Goal: Task Accomplishment & Management: Manage account settings

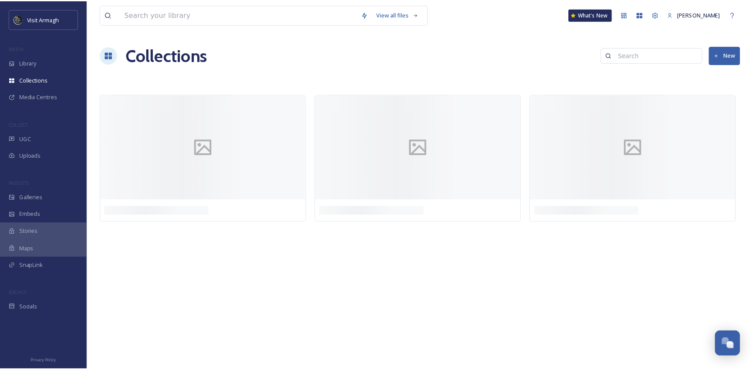
scroll to position [2424, 0]
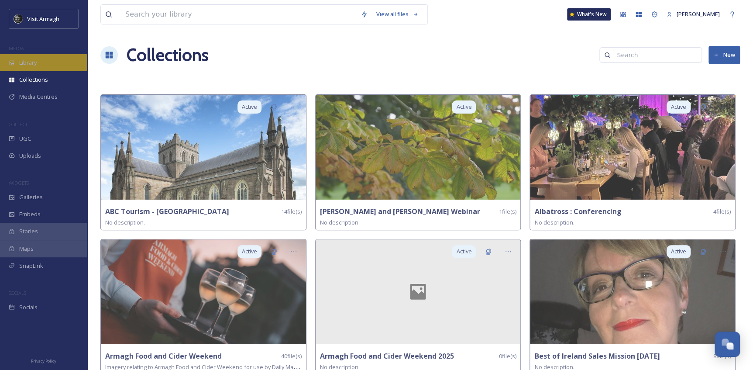
click at [45, 61] on div "Library" at bounding box center [43, 62] width 87 height 17
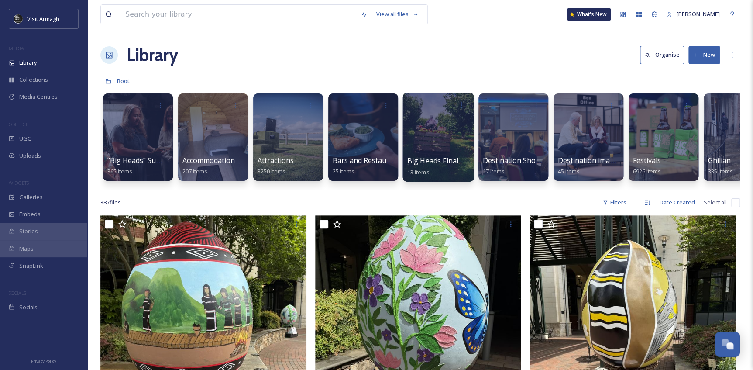
click at [433, 130] on div at bounding box center [437, 137] width 71 height 89
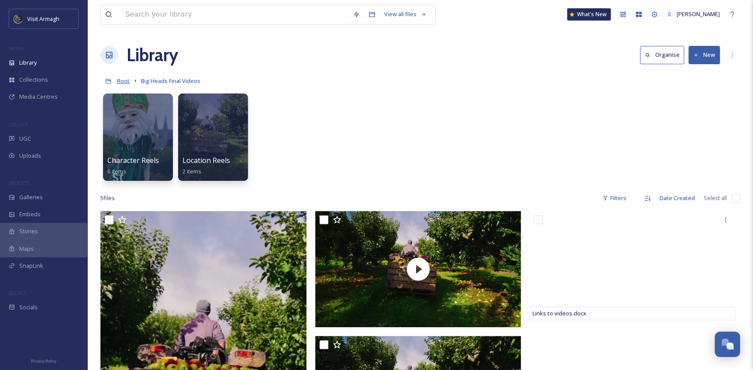
click at [127, 79] on span "Root" at bounding box center [123, 81] width 13 height 8
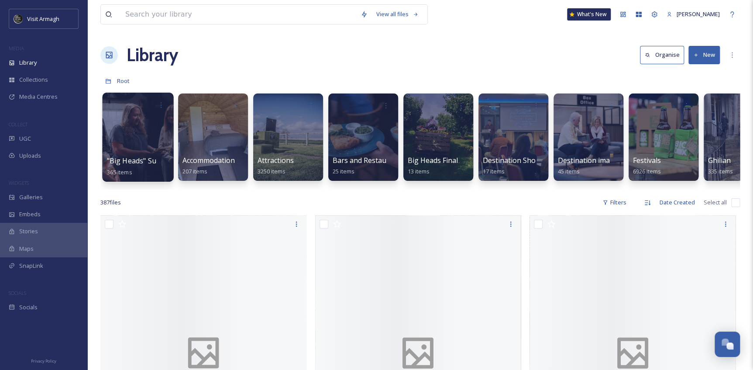
click at [142, 144] on div at bounding box center [137, 137] width 71 height 89
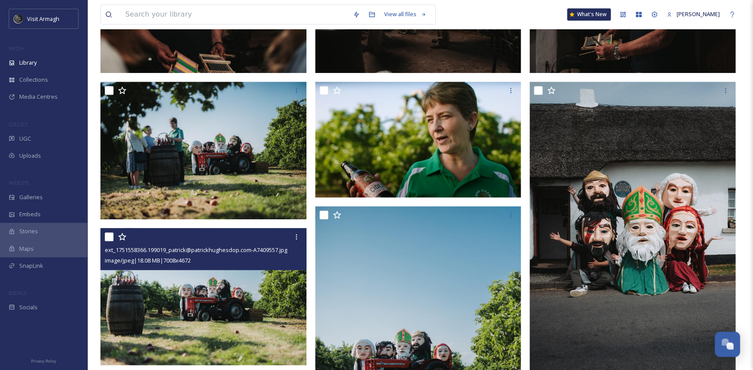
scroll to position [278, 0]
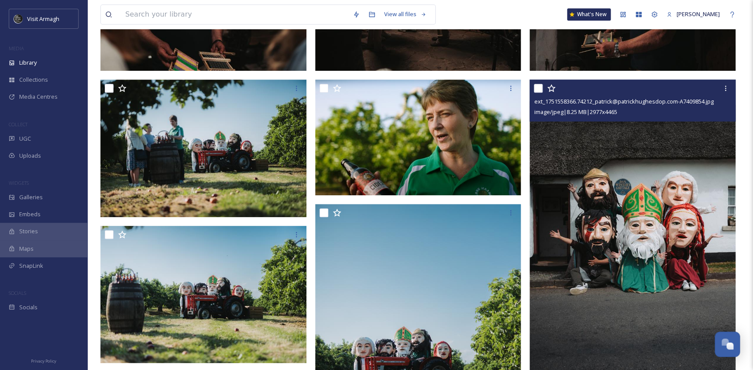
click at [537, 87] on input "checkbox" at bounding box center [538, 88] width 9 height 9
checkbox input "true"
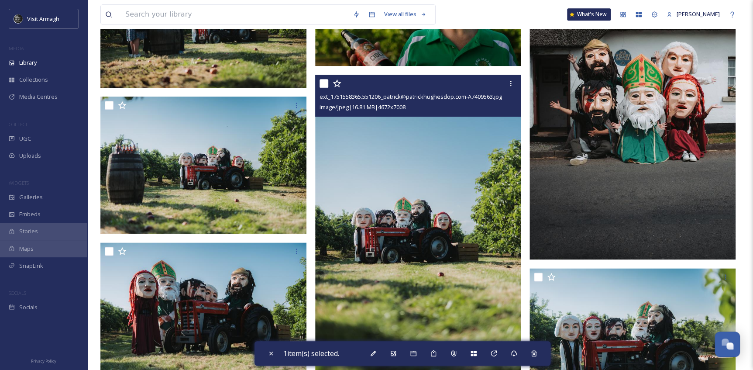
scroll to position [436, 0]
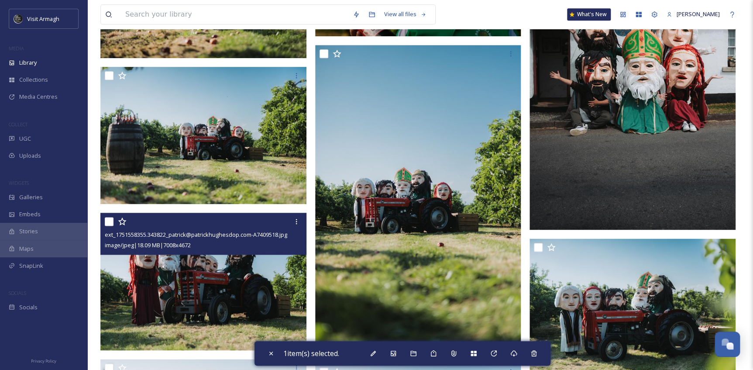
click at [109, 223] on input "checkbox" at bounding box center [109, 221] width 9 height 9
checkbox input "true"
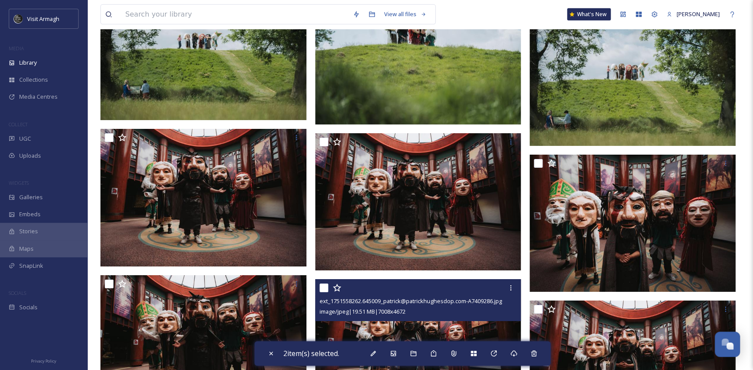
scroll to position [1388, 0]
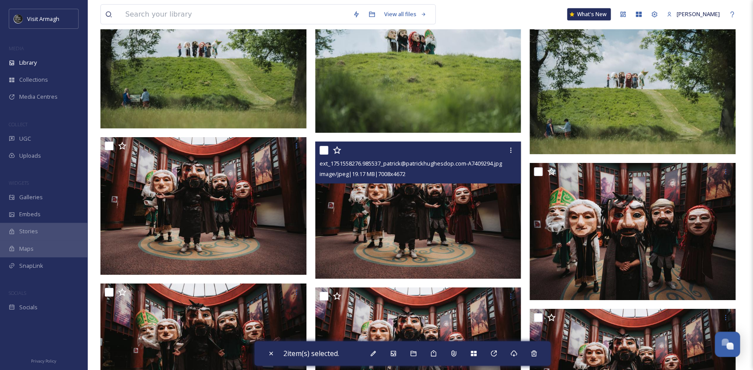
click at [321, 151] on input "checkbox" at bounding box center [323, 150] width 9 height 9
checkbox input "true"
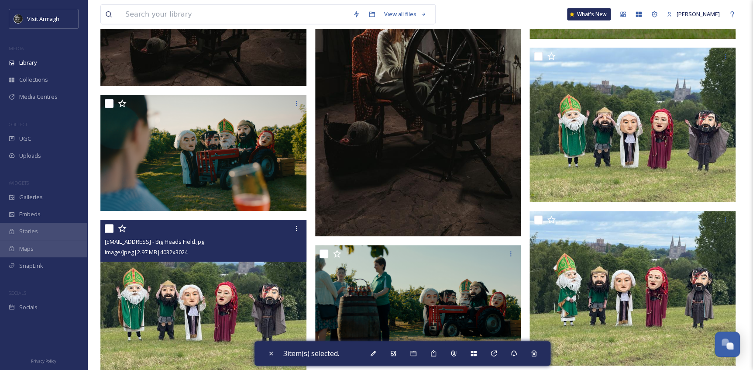
scroll to position [2935, 0]
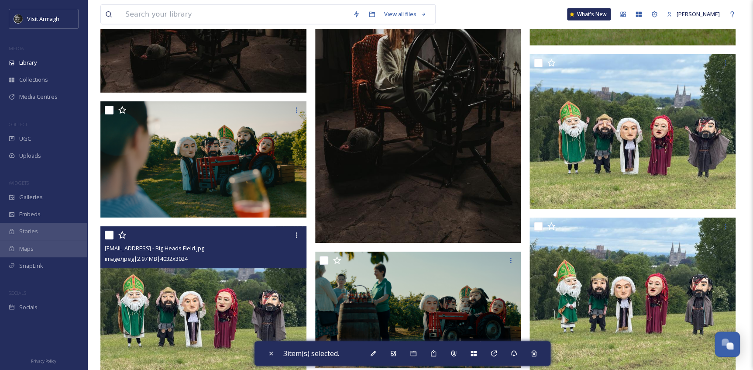
click at [106, 231] on input "checkbox" at bounding box center [109, 234] width 9 height 9
checkbox input "true"
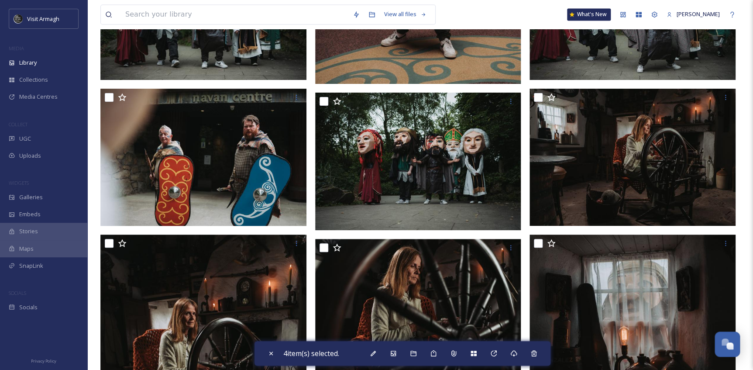
scroll to position [2340, 0]
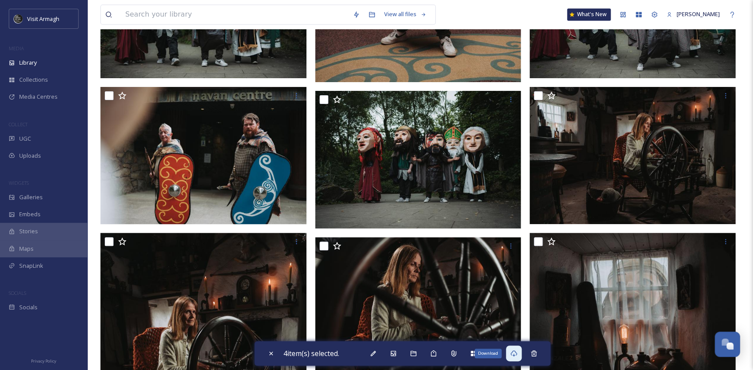
click at [515, 355] on icon at bounding box center [513, 353] width 7 height 6
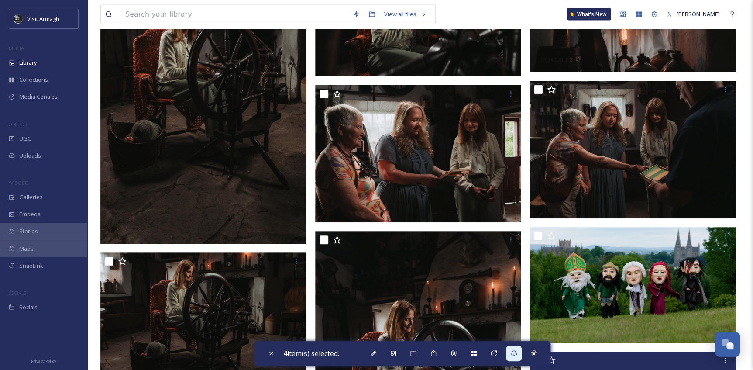
scroll to position [2618, 0]
